Goal: Information Seeking & Learning: Learn about a topic

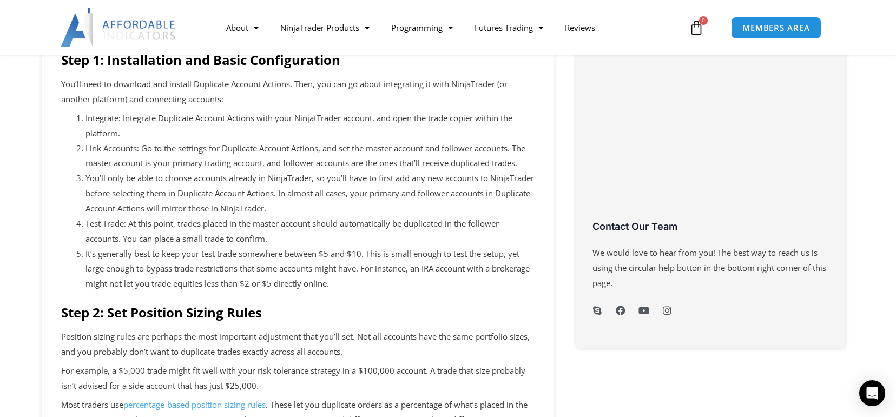
scroll to position [433, 0]
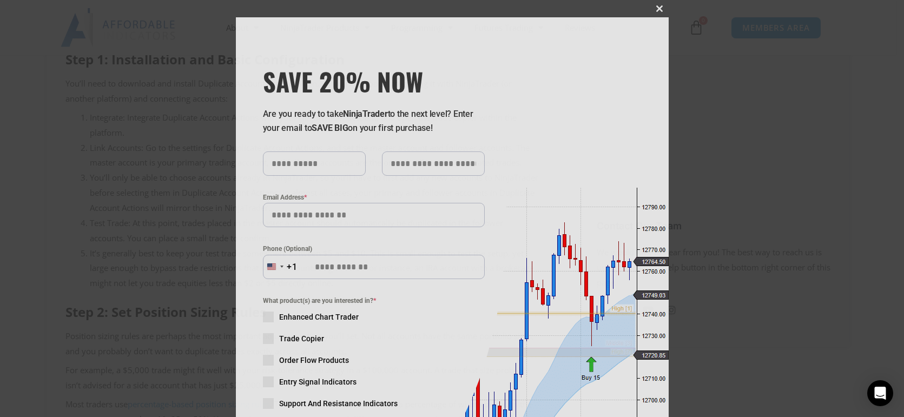
click at [655, 6] on span at bounding box center [660, 8] width 17 height 6
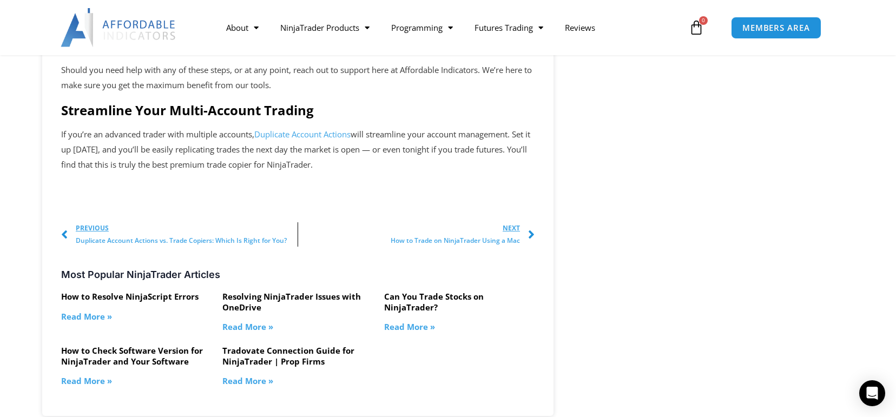
scroll to position [1461, 0]
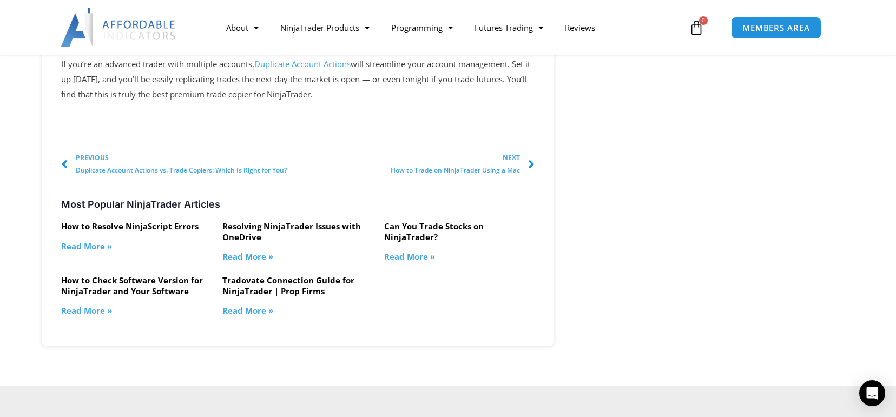
click at [310, 297] on link "Tradovate Connection Guide for NinjaTrader | Prop Firms" at bounding box center [288, 286] width 132 height 22
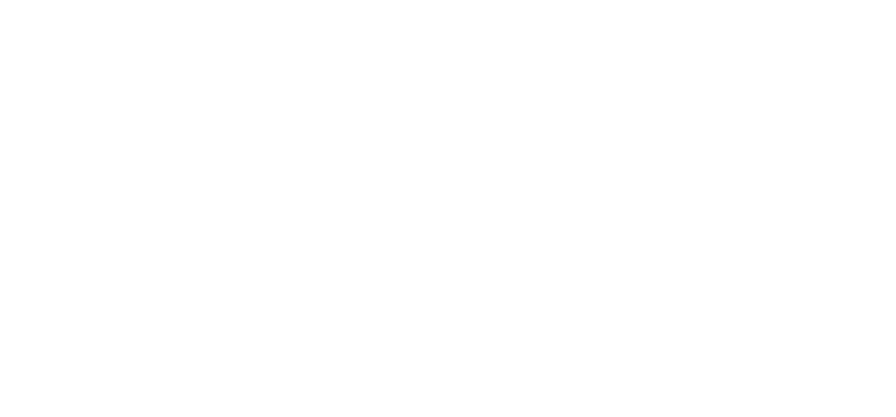
scroll to position [850, 0]
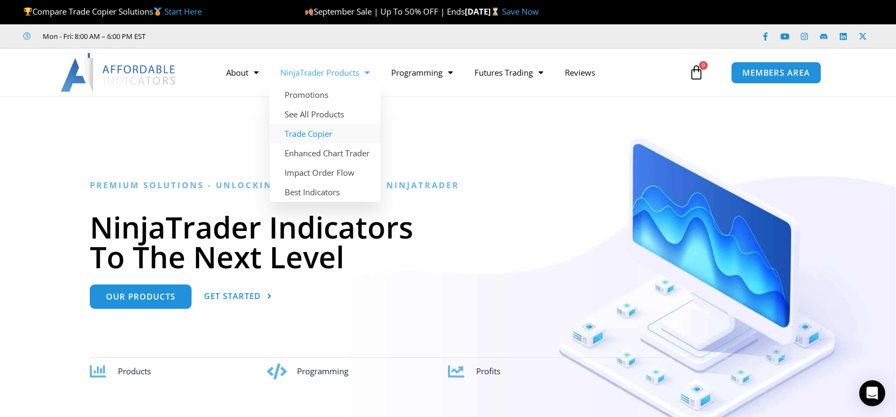
click at [323, 133] on link "Trade Copier" at bounding box center [324, 133] width 111 height 19
